Goal: Task Accomplishment & Management: Manage account settings

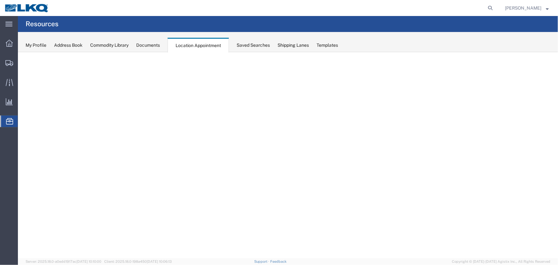
select select "27634"
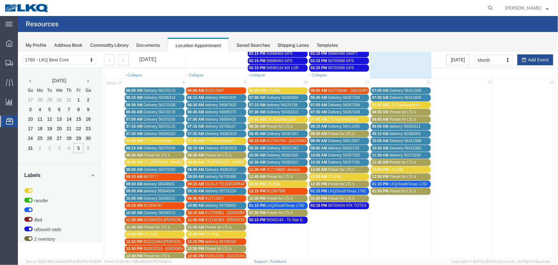
scroll to position [320, 0]
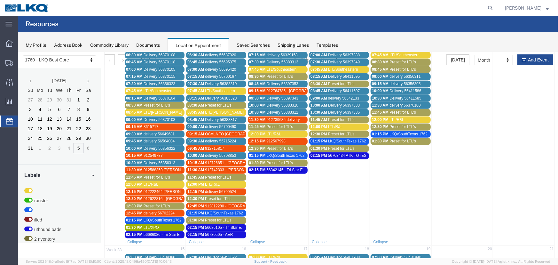
click at [177, 196] on span "912622316 - [GEOGRAPHIC_DATA],[GEOGRAPHIC_DATA]" at bounding box center [194, 198] width 103 height 4
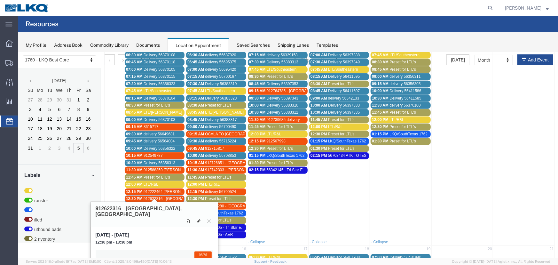
click at [177, 196] on span "912622316 - [GEOGRAPHIC_DATA],[GEOGRAPHIC_DATA]" at bounding box center [194, 198] width 103 height 4
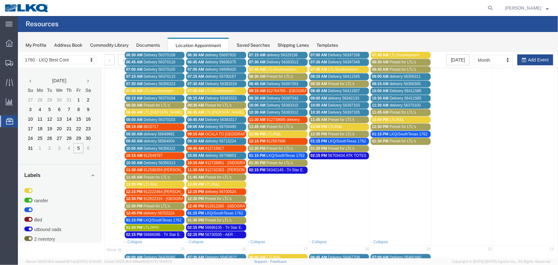
click at [161, 204] on link "12:30 PM Preset for LTL's" at bounding box center [154, 205] width 60 height 7
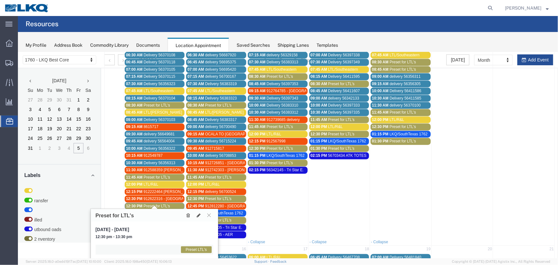
click at [186, 214] on icon at bounding box center [188, 215] width 4 height 4
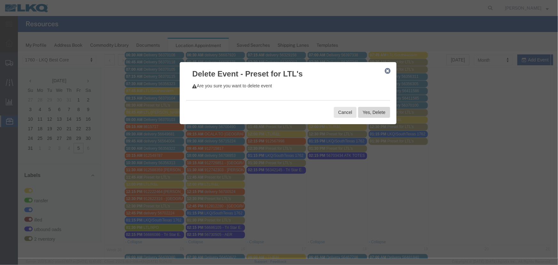
click at [384, 112] on button "Yes, Delete" at bounding box center [374, 112] width 32 height 11
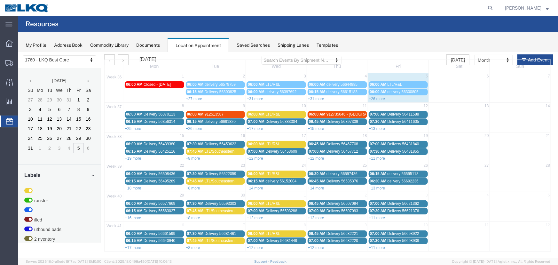
scroll to position [22, 0]
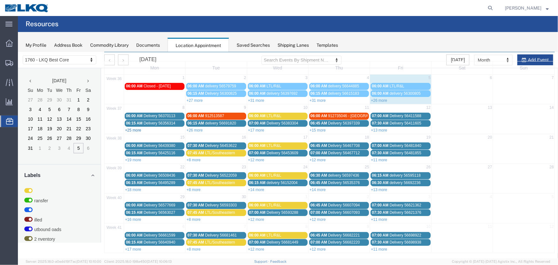
click at [137, 131] on link "+25 more" at bounding box center [133, 130] width 16 height 4
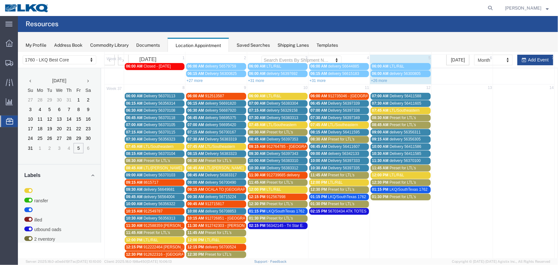
scroll to position [0, 0]
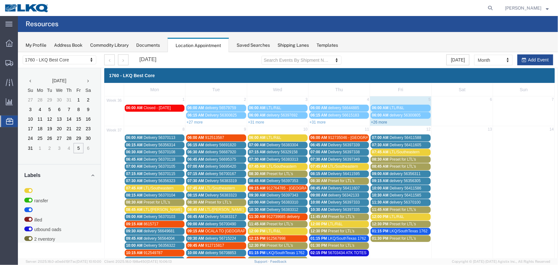
click at [376, 120] on link "+26 more" at bounding box center [379, 122] width 16 height 4
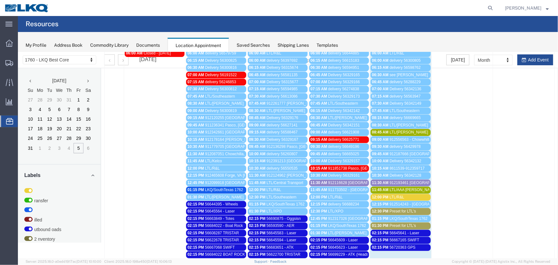
scroll to position [116, 0]
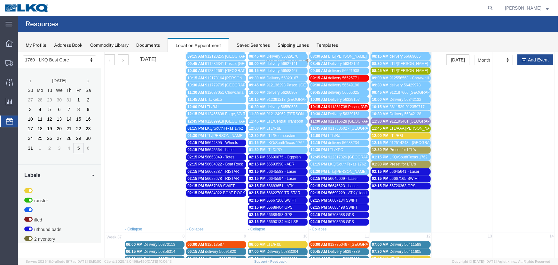
click at [421, 129] on link "11:45 AM LTL/AAA [PERSON_NAME]" at bounding box center [400, 128] width 60 height 7
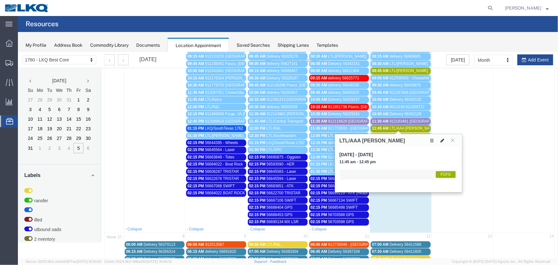
click at [442, 139] on icon at bounding box center [442, 140] width 4 height 4
select select "1"
select select "180"
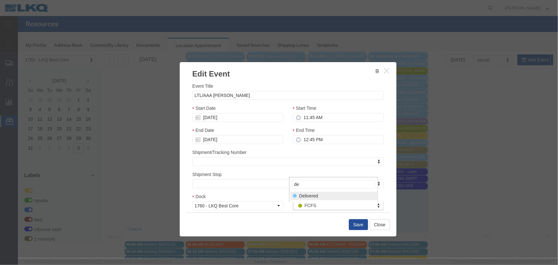
type input "de"
select select "40"
click at [358, 223] on button "Save" at bounding box center [358, 224] width 19 height 11
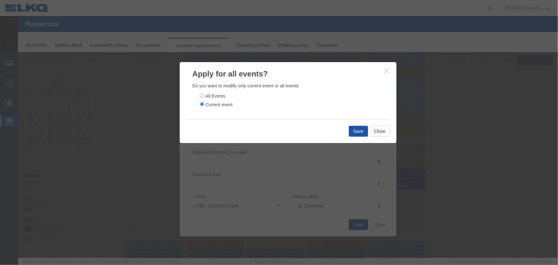
click at [354, 131] on button "Save" at bounding box center [358, 130] width 19 height 11
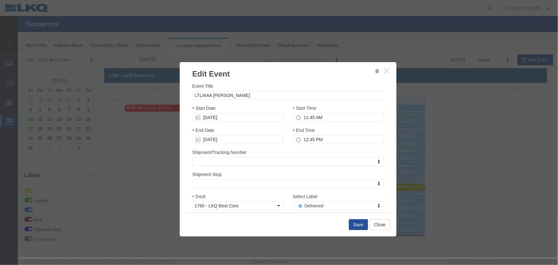
scroll to position [0, 0]
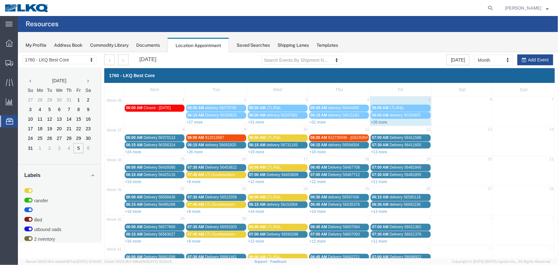
click at [375, 121] on link "+26 more" at bounding box center [379, 122] width 16 height 4
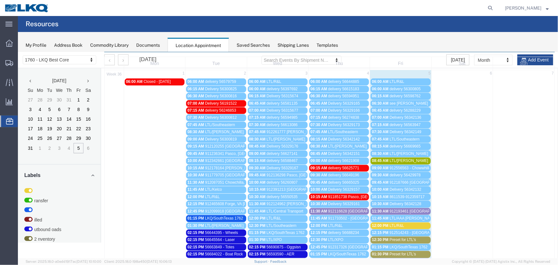
scroll to position [58, 0]
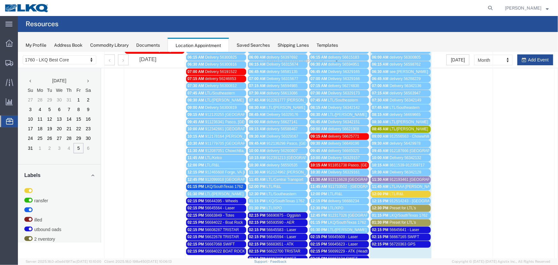
click at [400, 126] on span "LTL/[PERSON_NAME]" at bounding box center [408, 128] width 39 height 4
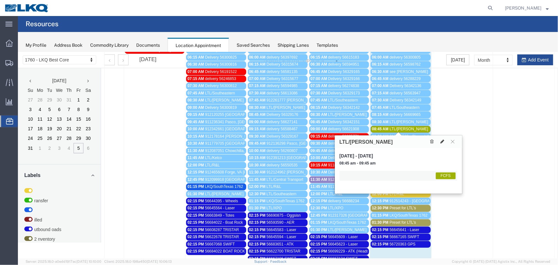
click at [441, 141] on icon at bounding box center [442, 141] width 4 height 4
select select "1"
select select "180"
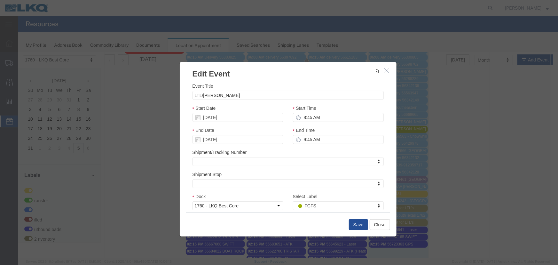
click at [339, 211] on div "Select Label FCFS Select Label Select Label LTL Transfer LKQ Billed Outbound Lo…" at bounding box center [338, 204] width 100 height 22
click at [339, 210] on div "Select Label FCFS Select Label Select Label LTL Transfer LKQ Billed Outbound Lo…" at bounding box center [338, 204] width 100 height 22
type input "de"
select select "40"
click at [356, 225] on button "Save" at bounding box center [358, 224] width 19 height 11
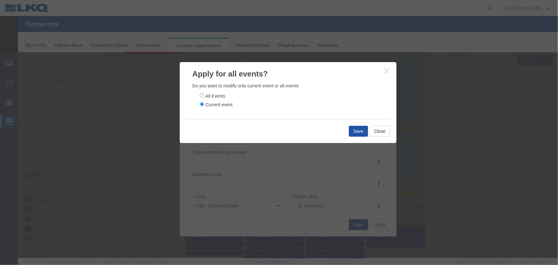
click at [352, 132] on button "Save" at bounding box center [358, 130] width 19 height 11
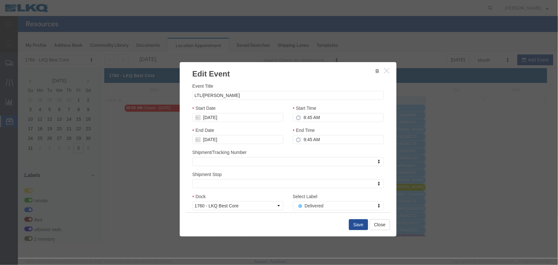
scroll to position [0, 0]
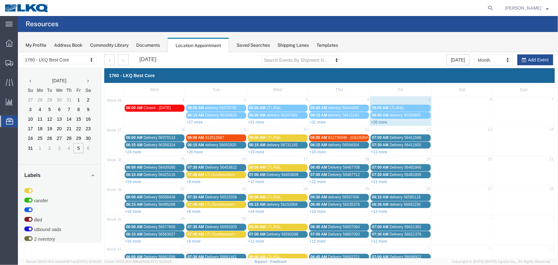
click at [374, 122] on link "+26 more" at bounding box center [379, 122] width 16 height 4
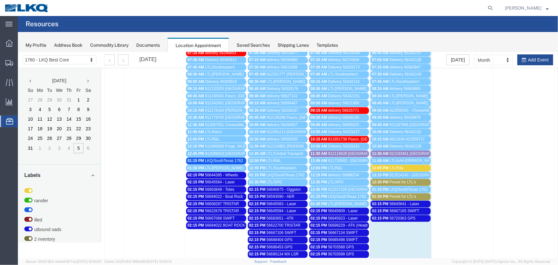
scroll to position [116, 0]
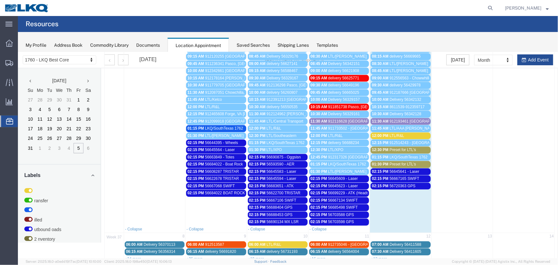
click at [392, 134] on span "LTL/R&L" at bounding box center [396, 135] width 15 height 4
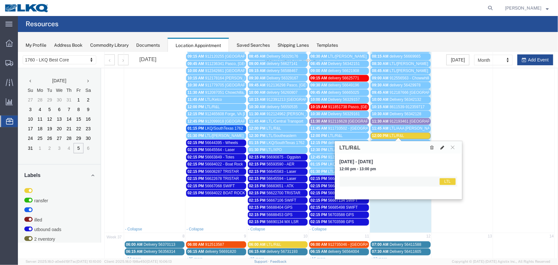
click at [443, 145] on icon at bounding box center [442, 147] width 4 height 4
select select "1"
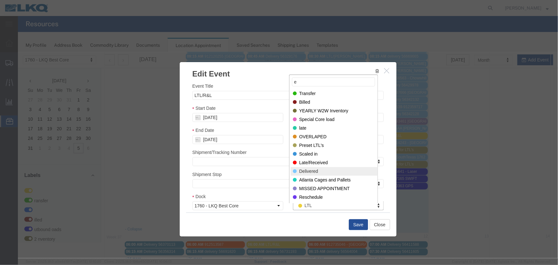
type input "e"
select select "40"
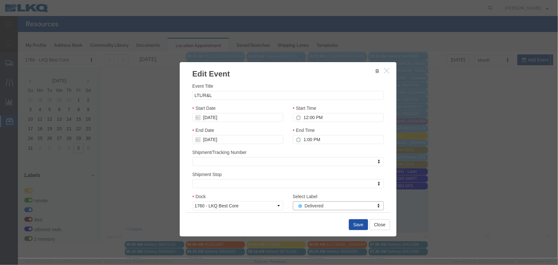
click at [360, 224] on button "Save" at bounding box center [358, 224] width 19 height 11
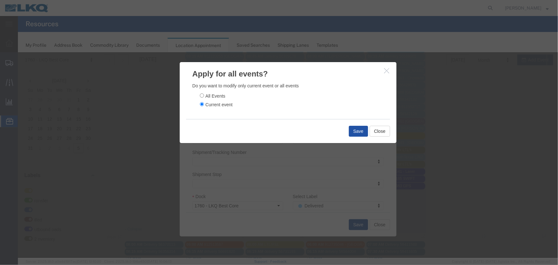
click at [355, 132] on button "Save" at bounding box center [358, 130] width 19 height 11
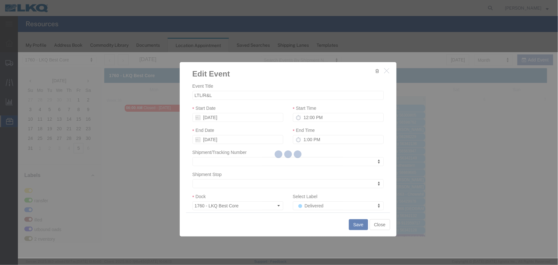
scroll to position [0, 0]
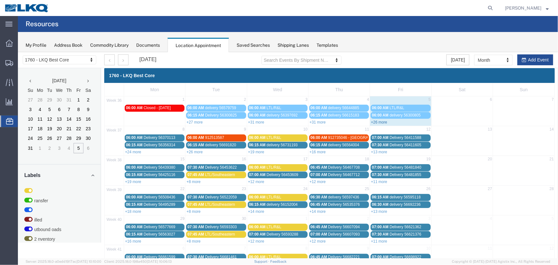
click at [372, 121] on link "+26 more" at bounding box center [379, 122] width 16 height 4
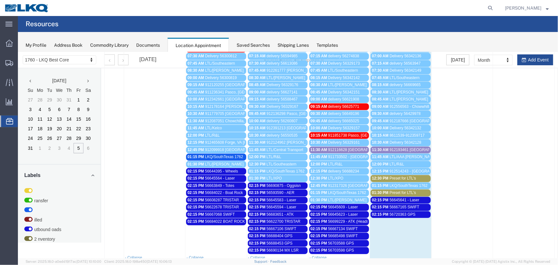
scroll to position [203, 0]
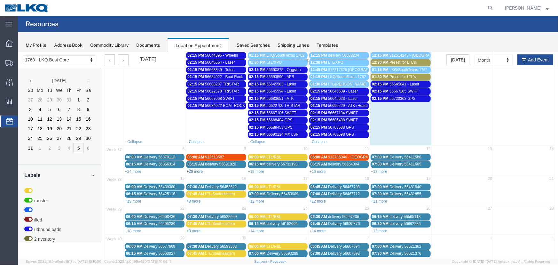
click at [194, 169] on link "+26 more" at bounding box center [194, 171] width 16 height 4
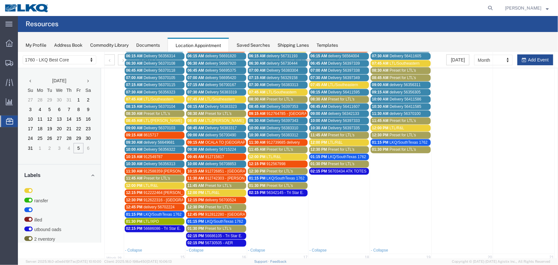
scroll to position [320, 0]
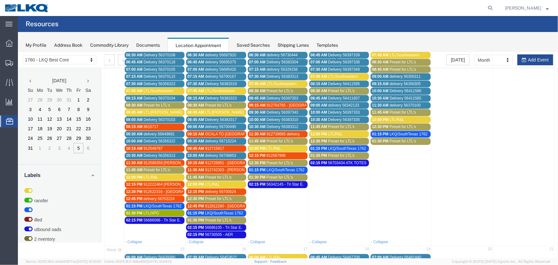
click at [226, 161] on span "912726851 - [GEOGRAPHIC_DATA],[GEOGRAPHIC_DATA]" at bounding box center [256, 162] width 103 height 4
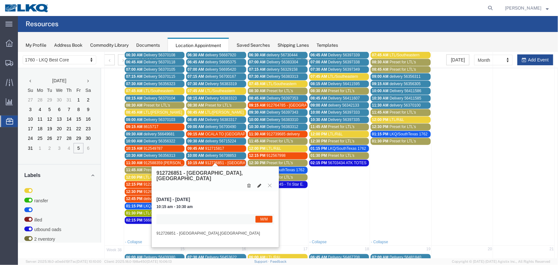
click at [259, 183] on icon at bounding box center [259, 185] width 4 height 4
select select "1"
select select "24"
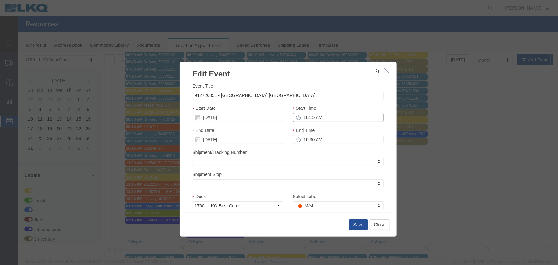
click at [309, 116] on input "10:15 AM" at bounding box center [338, 117] width 91 height 9
type input "8:30 AM"
click at [256, 121] on input "[DATE]" at bounding box center [237, 117] width 91 height 9
click at [208, 159] on td "8" at bounding box center [207, 157] width 10 height 10
click at [359, 224] on button "Save" at bounding box center [358, 224] width 19 height 11
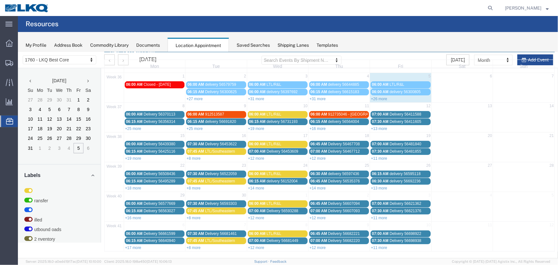
scroll to position [0, 0]
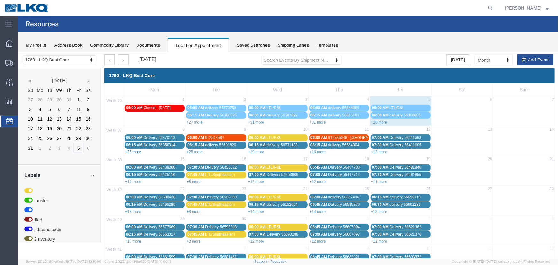
click at [131, 149] on link "+25 more" at bounding box center [133, 151] width 16 height 4
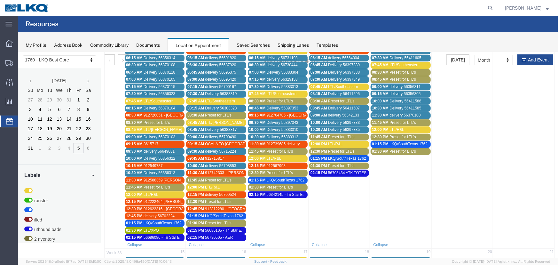
scroll to position [87, 0]
click at [151, 120] on span "Preset for LTL's" at bounding box center [156, 122] width 27 height 4
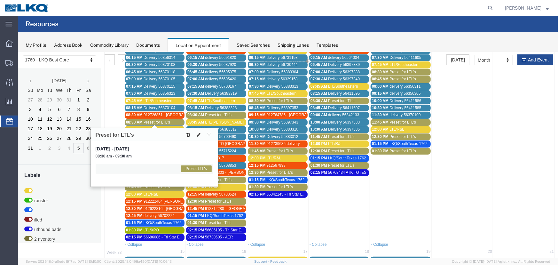
click at [187, 134] on icon at bounding box center [188, 134] width 4 height 4
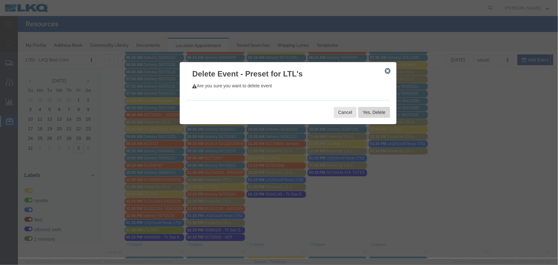
click at [374, 112] on button "Yes, Delete" at bounding box center [374, 112] width 32 height 11
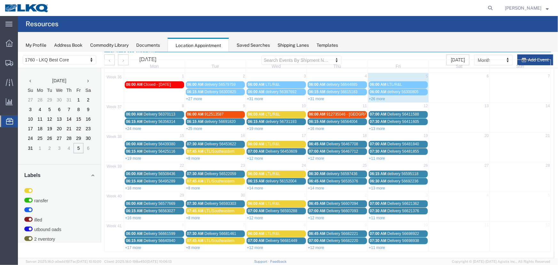
scroll to position [22, 0]
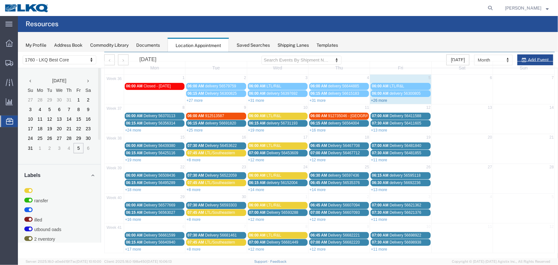
click at [376, 100] on link "+26 more" at bounding box center [379, 100] width 16 height 4
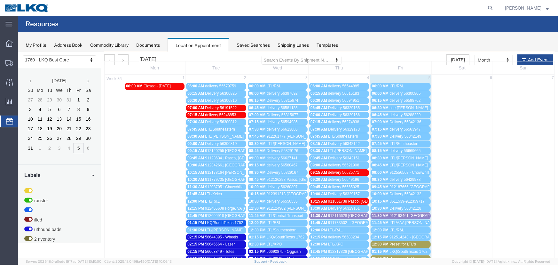
scroll to position [138, 0]
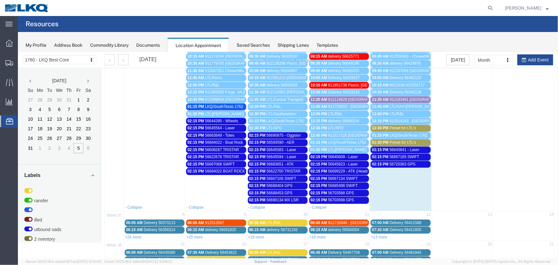
click at [404, 127] on span "Preset for LTL's" at bounding box center [402, 127] width 27 height 4
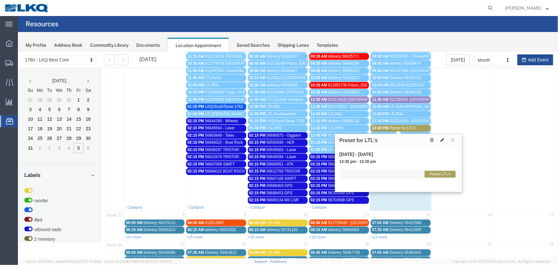
click at [429, 140] on button at bounding box center [432, 139] width 9 height 7
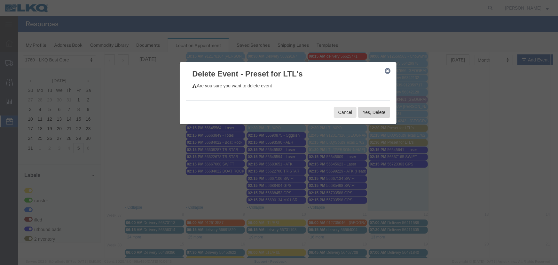
click at [373, 111] on button "Yes, Delete" at bounding box center [374, 112] width 32 height 11
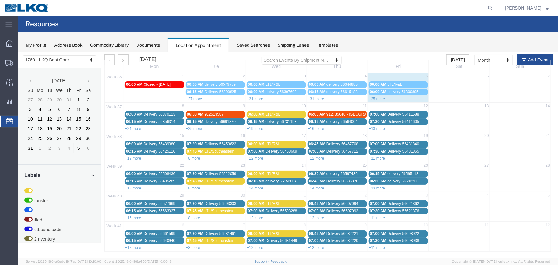
scroll to position [22, 0]
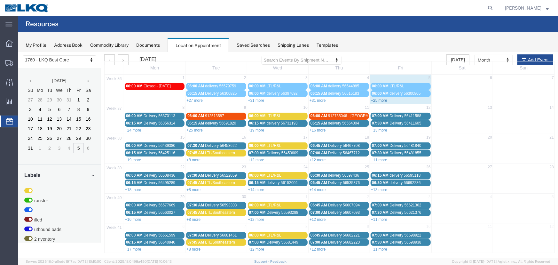
click at [377, 98] on link "+25 more" at bounding box center [379, 100] width 16 height 4
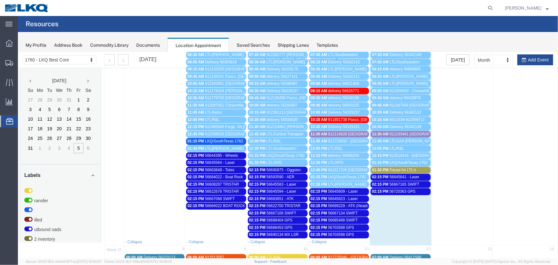
scroll to position [167, 0]
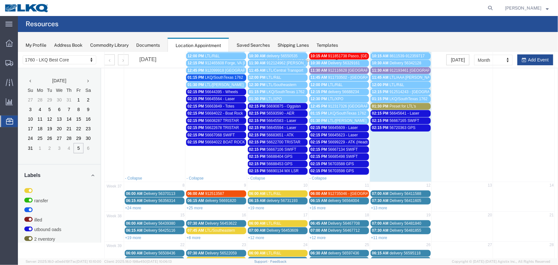
click at [394, 104] on span "Preset for LTL's" at bounding box center [402, 106] width 27 height 4
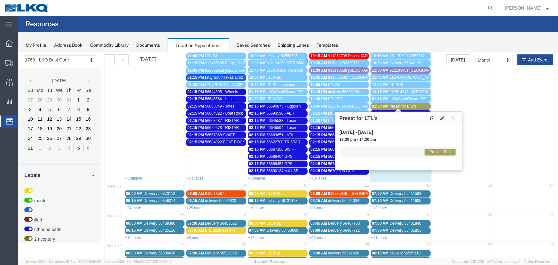
click at [432, 117] on icon at bounding box center [432, 117] width 4 height 4
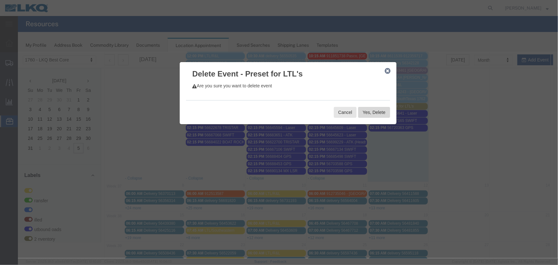
drag, startPoint x: 364, startPoint y: 111, endPoint x: 352, endPoint y: 111, distance: 12.8
click at [364, 111] on button "Yes, Delete" at bounding box center [374, 112] width 32 height 11
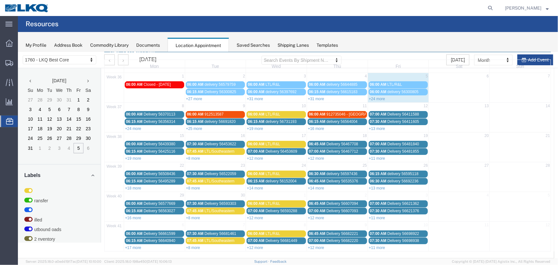
scroll to position [22, 0]
